Goal: Find specific page/section: Find specific page/section

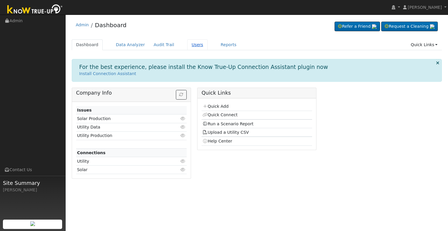
click at [188, 44] on link "Users" at bounding box center [197, 44] width 20 height 11
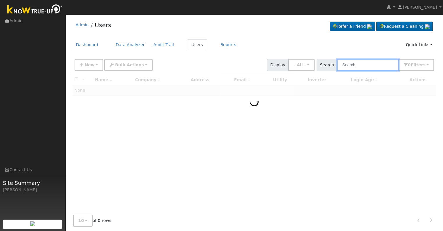
click at [366, 66] on input "text" at bounding box center [368, 65] width 62 height 12
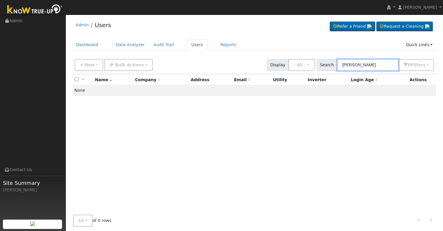
drag, startPoint x: 374, startPoint y: 64, endPoint x: 340, endPoint y: 65, distance: 34.4
click at [340, 65] on div "Search [PERSON_NAME] 0 Filter s My accounts Role Show - All - Show Leads Admin …" at bounding box center [376, 65] width 118 height 12
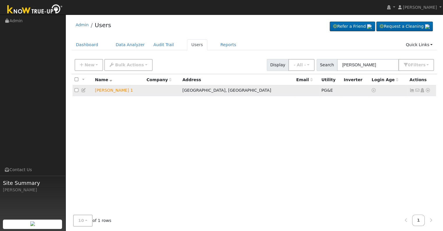
click at [430, 89] on icon at bounding box center [428, 90] width 5 height 4
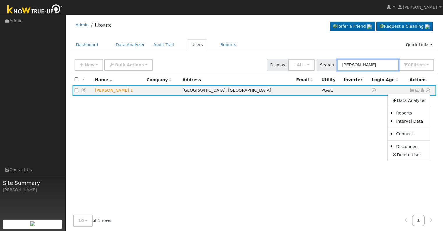
drag, startPoint x: 371, startPoint y: 64, endPoint x: 343, endPoint y: 64, distance: 28.3
click at [343, 64] on input "eric balling" at bounding box center [368, 65] width 62 height 12
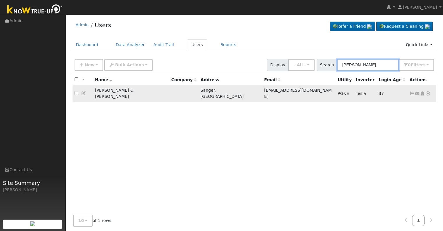
type input "abina"
click at [429, 91] on icon at bounding box center [428, 93] width 5 height 4
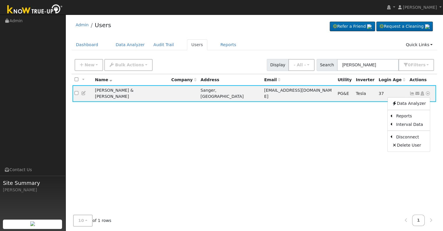
click at [0, 0] on link "Scenario" at bounding box center [0, 0] width 0 height 0
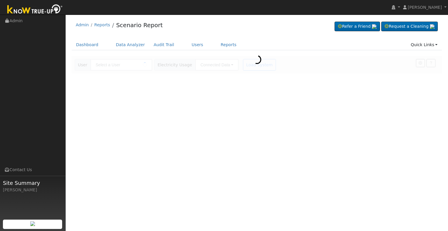
type input "[PERSON_NAME] & [PERSON_NAME]"
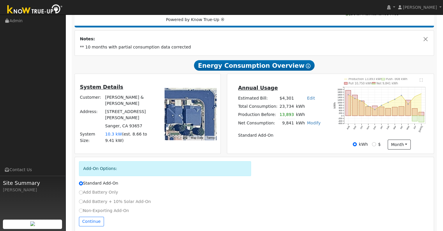
scroll to position [78, 0]
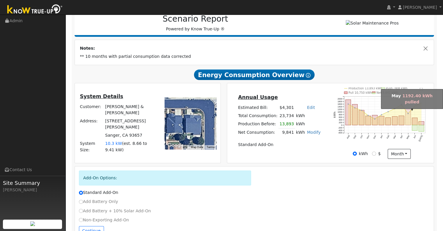
click at [408, 117] on rect "onclick=""" at bounding box center [408, 116] width 5 height 15
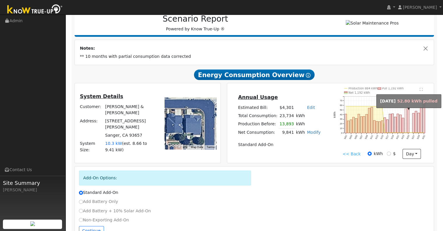
click at [406, 124] on rect "onclick=""" at bounding box center [406, 120] width 2 height 24
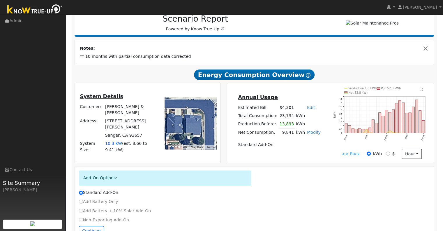
click at [348, 157] on link "<< Back" at bounding box center [351, 154] width 18 height 6
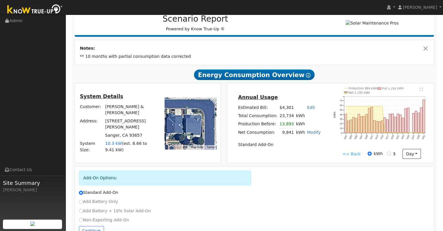
click at [351, 156] on link "<< Back" at bounding box center [352, 154] width 18 height 6
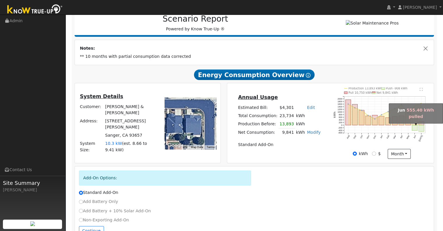
click at [414, 124] on rect "onclick=""" at bounding box center [414, 121] width 5 height 7
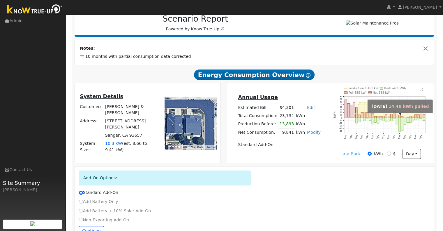
click at [398, 117] on rect "onclick=""" at bounding box center [397, 116] width 2 height 4
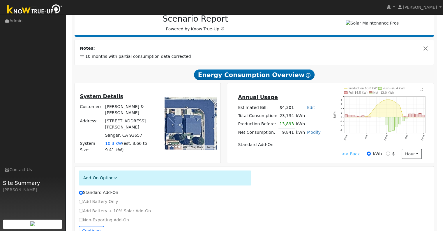
click at [349, 155] on link "<< Back" at bounding box center [351, 154] width 18 height 6
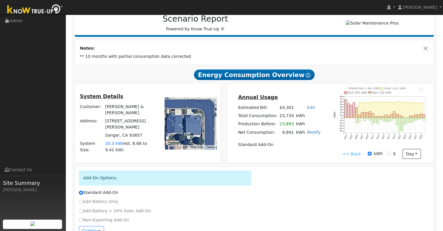
click at [346, 155] on link "<< Back" at bounding box center [352, 154] width 18 height 6
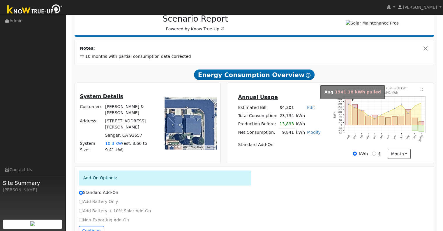
click at [348, 118] on rect "onclick=""" at bounding box center [348, 112] width 5 height 25
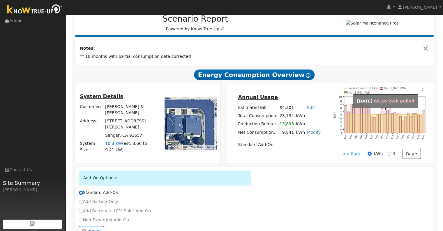
click at [382, 123] on rect "onclick=""" at bounding box center [383, 120] width 2 height 24
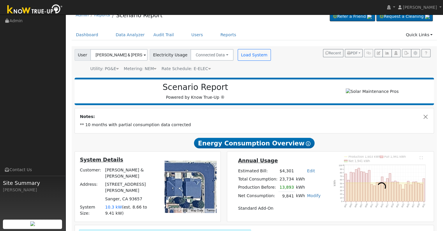
scroll to position [0, 0]
